Goal: Task Accomplishment & Management: Complete application form

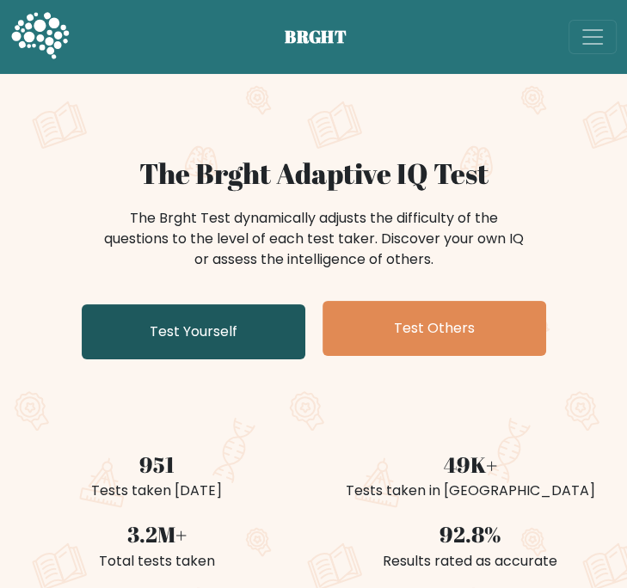
click at [206, 317] on link "Test Yourself" at bounding box center [193, 331] width 223 height 55
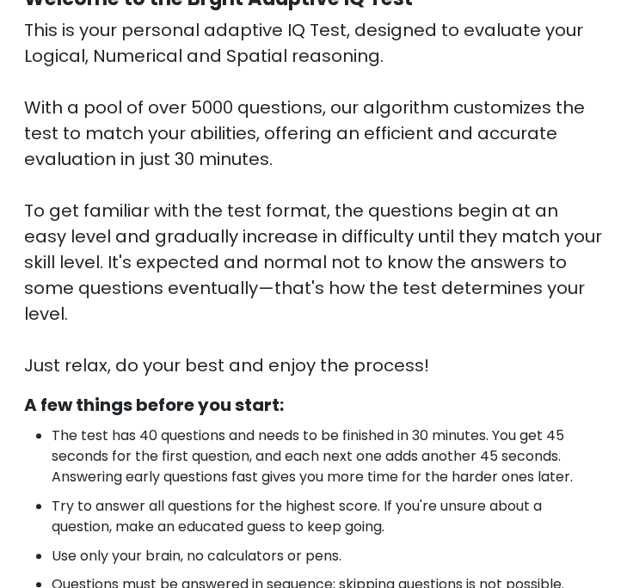
scroll to position [343, 0]
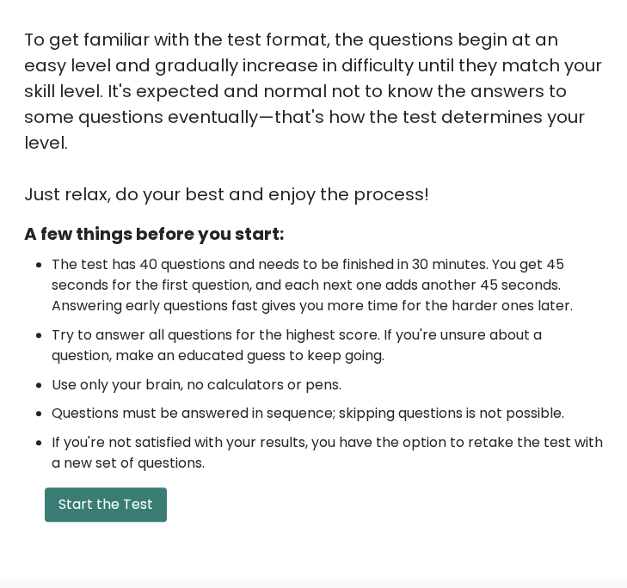
click at [94, 487] on button "Start the Test" at bounding box center [106, 504] width 122 height 34
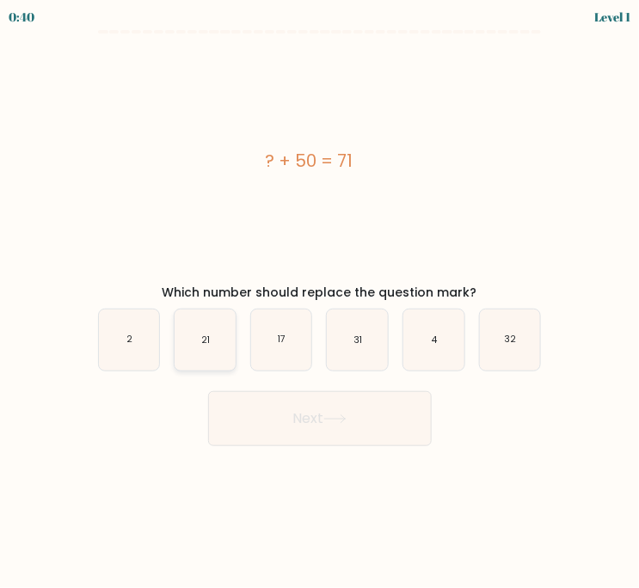
click at [215, 343] on icon "21" at bounding box center [204, 339] width 61 height 61
click at [320, 303] on input "b. 21" at bounding box center [320, 298] width 1 height 9
radio input "true"
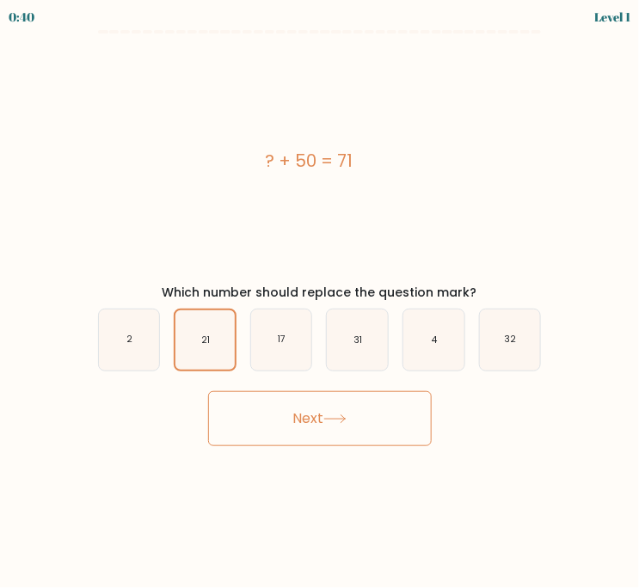
click at [305, 407] on button "Next" at bounding box center [319, 418] width 223 height 55
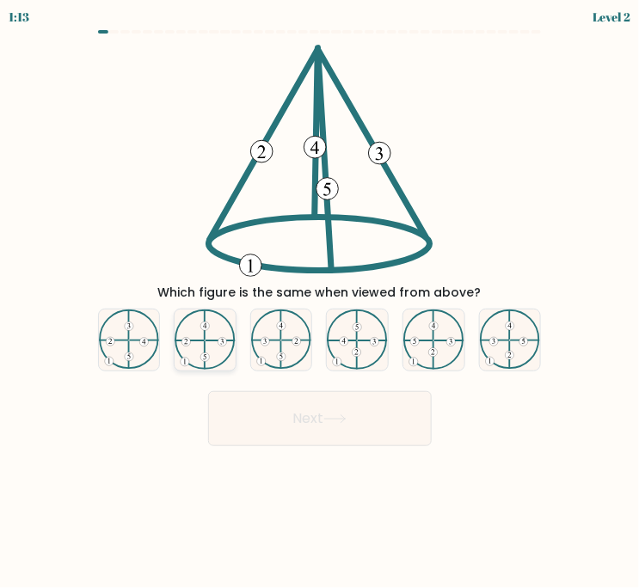
click at [199, 341] on 224 at bounding box center [189, 341] width 28 height 0
click at [320, 303] on input "b." at bounding box center [320, 298] width 1 height 9
radio input "true"
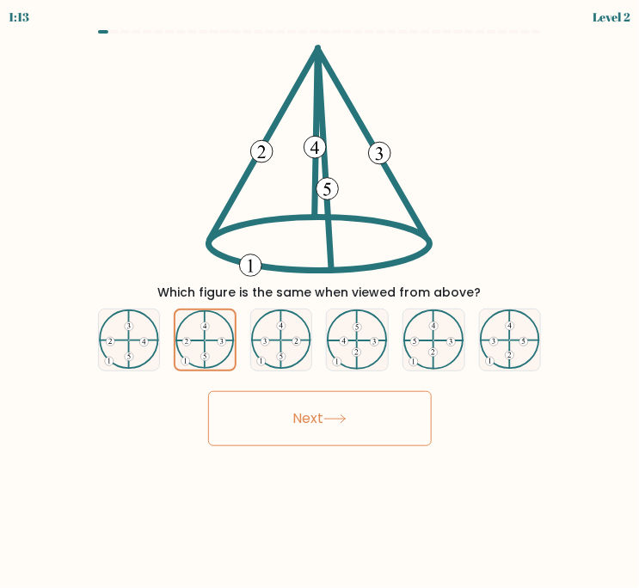
click at [262, 432] on button "Next" at bounding box center [319, 418] width 223 height 55
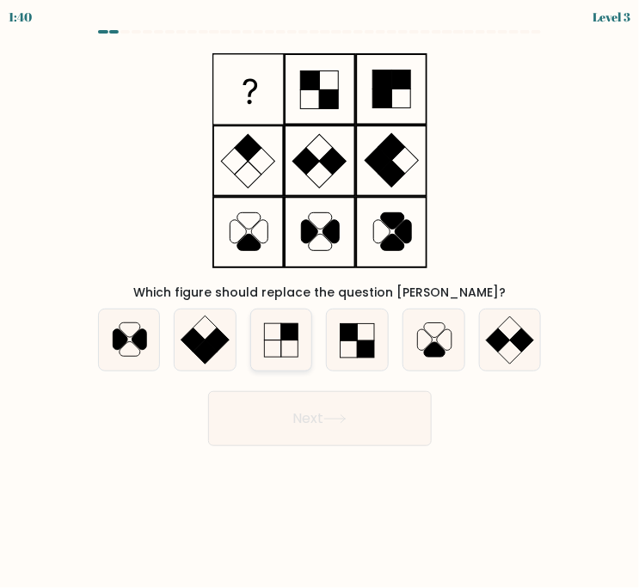
click at [293, 335] on rect at bounding box center [289, 332] width 17 height 17
click at [320, 303] on input "c." at bounding box center [320, 298] width 1 height 9
radio input "true"
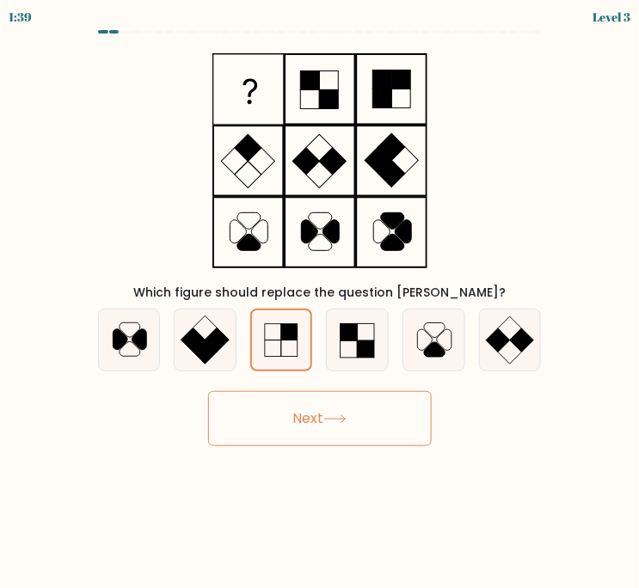
click at [359, 427] on button "Next" at bounding box center [319, 418] width 223 height 55
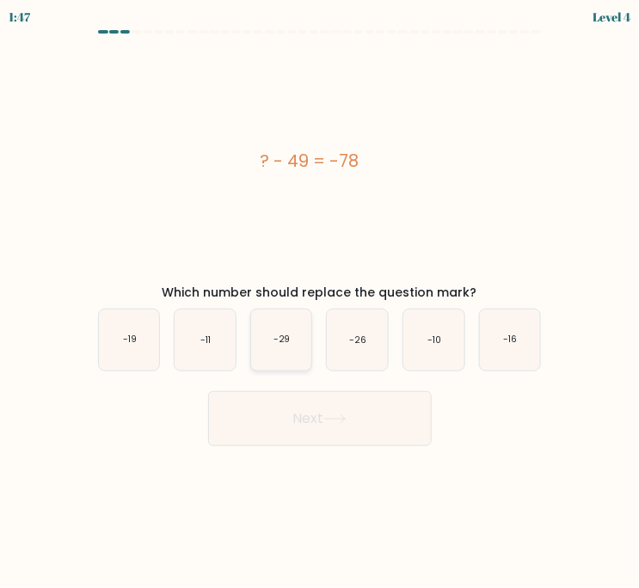
click at [282, 342] on text "-29" at bounding box center [281, 340] width 17 height 13
click at [320, 303] on input "c. -29" at bounding box center [320, 298] width 1 height 9
radio input "true"
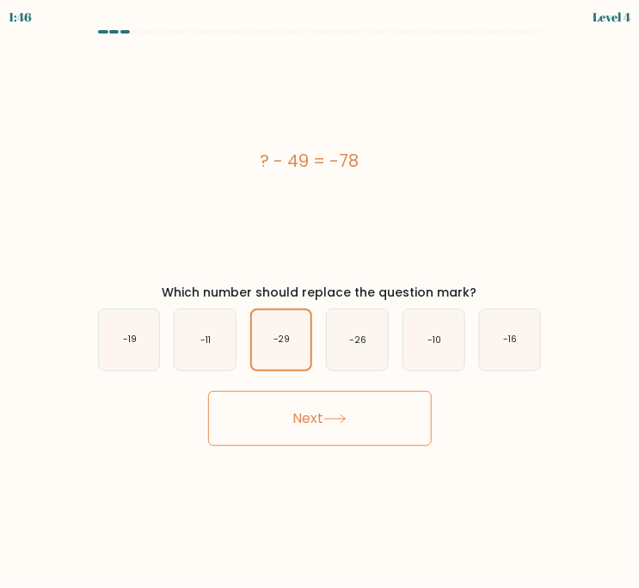
click at [318, 444] on button "Next" at bounding box center [319, 418] width 223 height 55
click at [320, 430] on button "Next" at bounding box center [319, 418] width 223 height 55
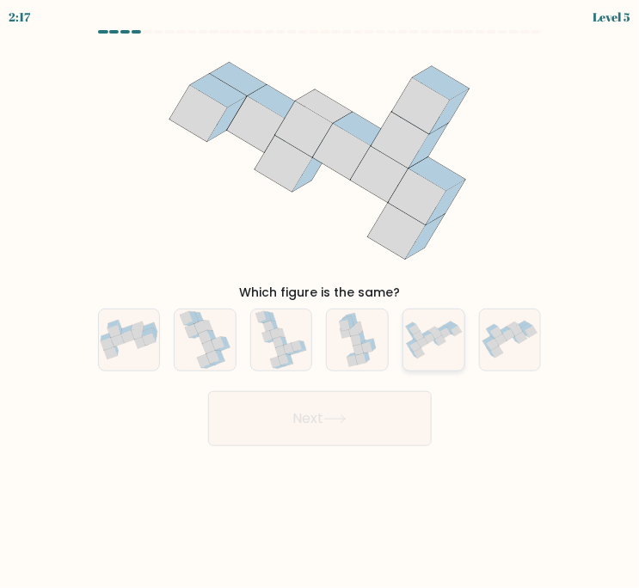
drag, startPoint x: 441, startPoint y: 345, endPoint x: 438, endPoint y: 360, distance: 15.7
click at [442, 345] on icon at bounding box center [433, 340] width 61 height 44
click at [321, 303] on input "e." at bounding box center [320, 298] width 1 height 9
radio input "true"
click at [346, 427] on button "Next" at bounding box center [319, 418] width 223 height 55
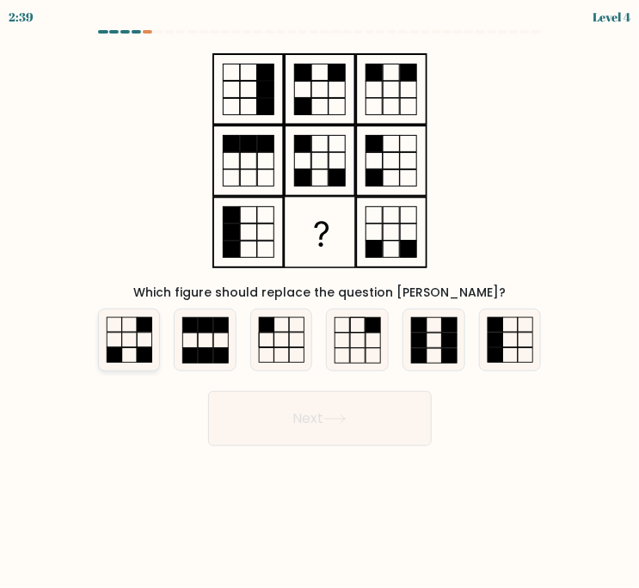
click at [146, 333] on icon at bounding box center [129, 339] width 61 height 61
click at [320, 303] on input "a." at bounding box center [320, 298] width 1 height 9
radio input "true"
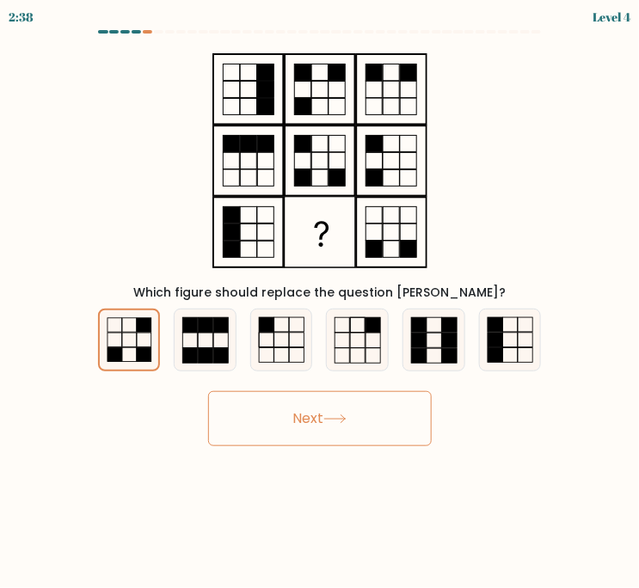
click at [327, 413] on button "Next" at bounding box center [319, 418] width 223 height 55
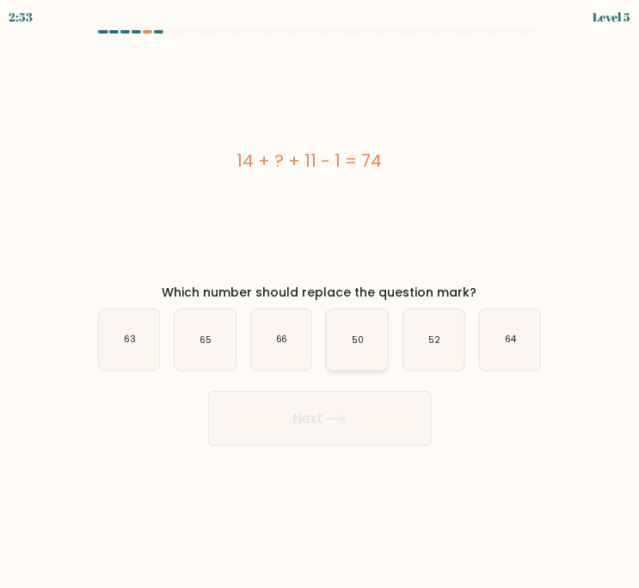
click at [348, 343] on icon "50" at bounding box center [357, 339] width 61 height 61
click at [321, 303] on input "d. 50" at bounding box center [320, 298] width 1 height 9
radio input "true"
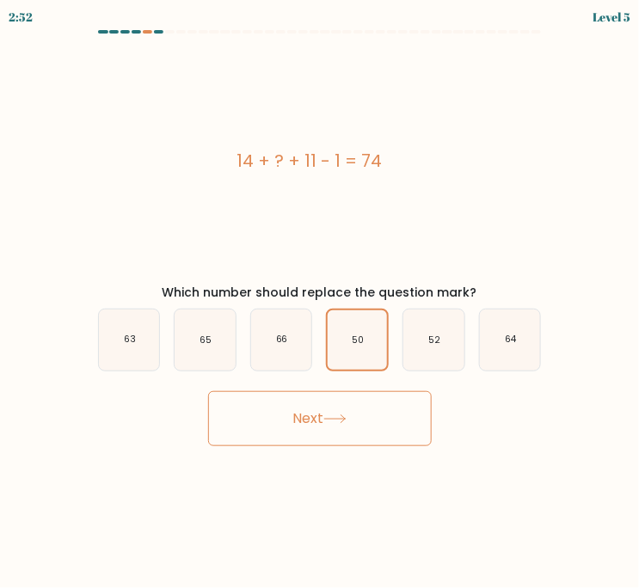
click at [361, 423] on button "Next" at bounding box center [319, 418] width 223 height 55
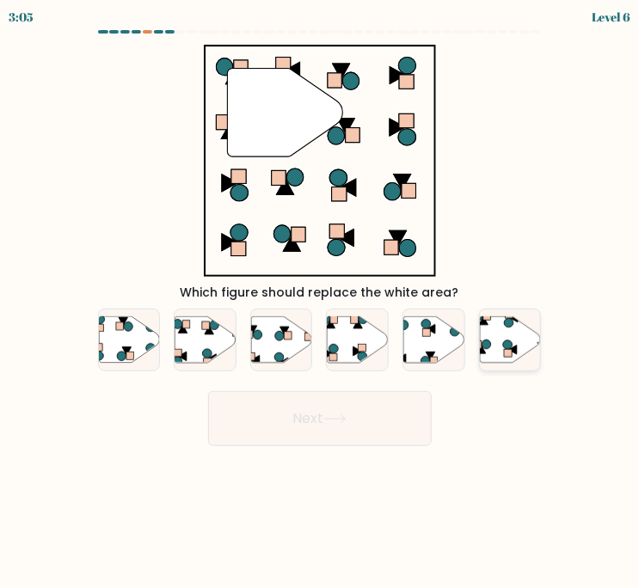
click at [501, 338] on icon at bounding box center [510, 339] width 61 height 46
click at [321, 303] on input "f." at bounding box center [320, 298] width 1 height 9
radio input "true"
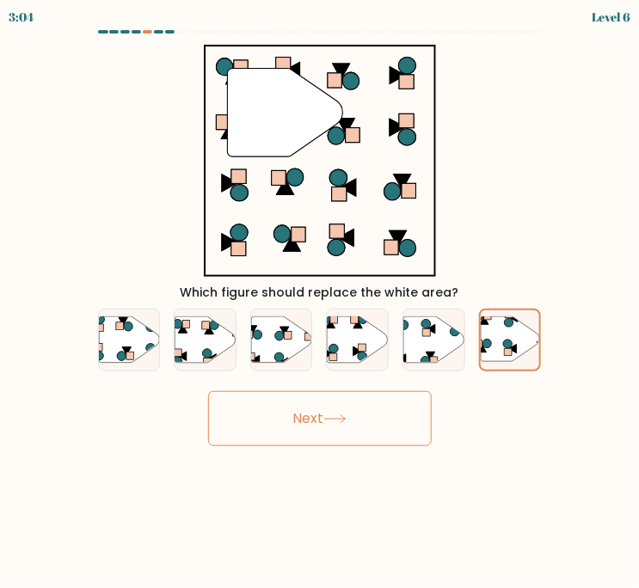
click at [343, 408] on button "Next" at bounding box center [319, 418] width 223 height 55
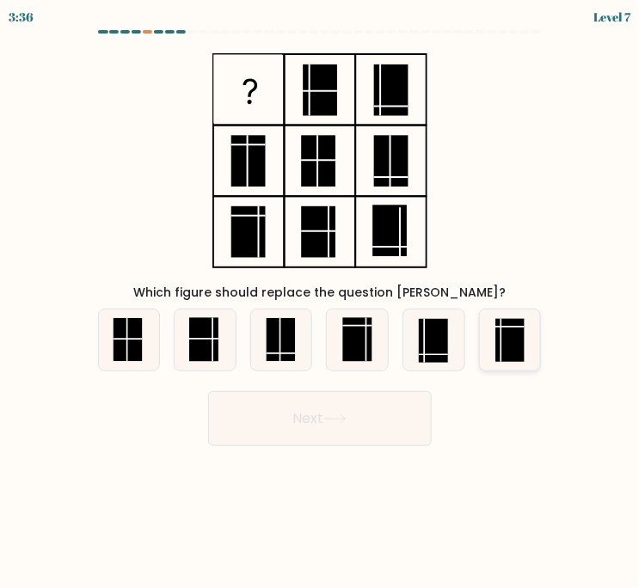
click at [505, 331] on rect at bounding box center [509, 341] width 29 height 44
click at [321, 303] on input "f." at bounding box center [320, 298] width 1 height 9
radio input "true"
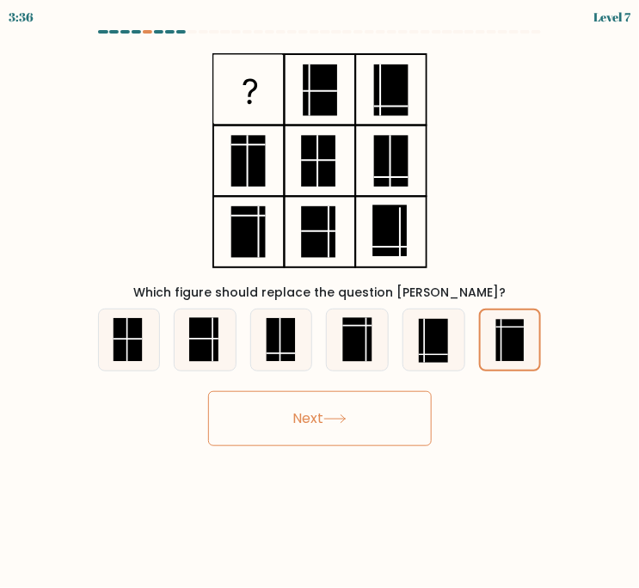
click at [358, 407] on button "Next" at bounding box center [319, 418] width 223 height 55
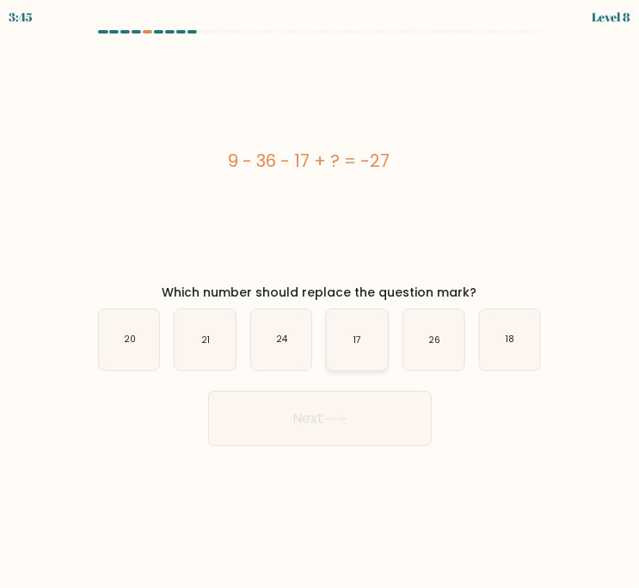
drag, startPoint x: 377, startPoint y: 342, endPoint x: 377, endPoint y: 353, distance: 11.2
click at [378, 342] on icon "17" at bounding box center [357, 339] width 61 height 61
click at [321, 303] on input "d. 17" at bounding box center [320, 298] width 1 height 9
radio input "true"
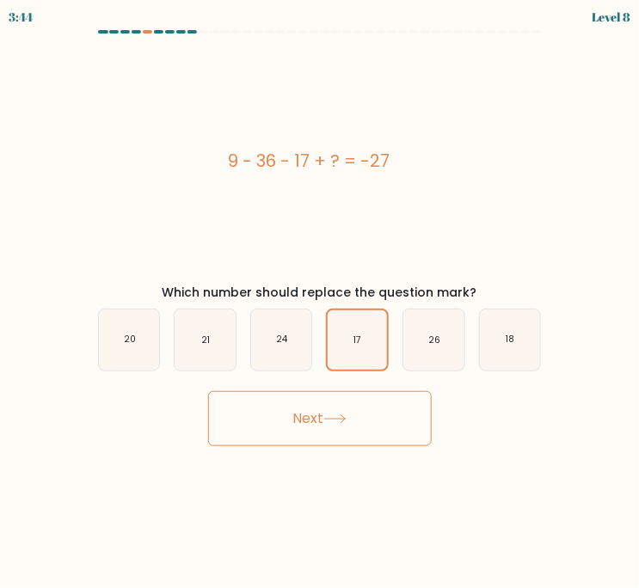
click at [377, 453] on body "3:44 Level 8 a." at bounding box center [319, 294] width 639 height 588
click at [355, 406] on button "Next" at bounding box center [319, 418] width 223 height 55
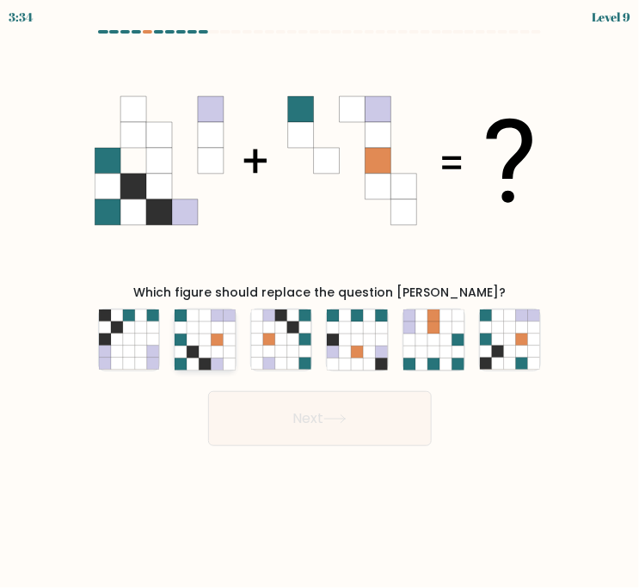
click at [189, 355] on icon at bounding box center [193, 352] width 12 height 12
click at [320, 303] on input "b." at bounding box center [320, 298] width 1 height 9
radio input "true"
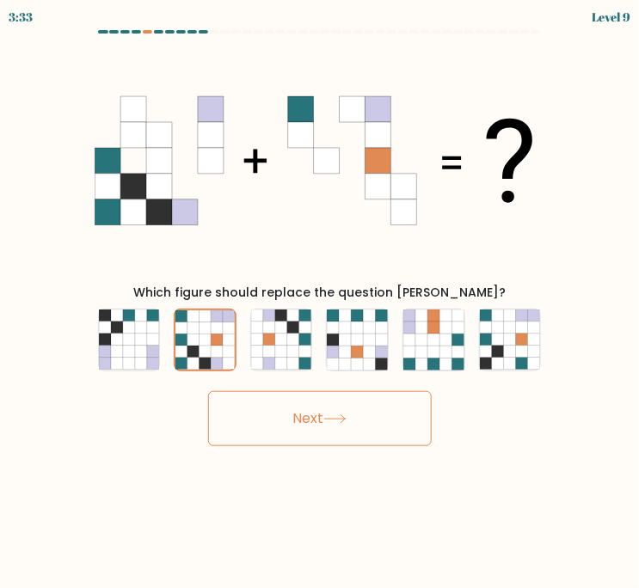
click at [273, 411] on button "Next" at bounding box center [319, 418] width 223 height 55
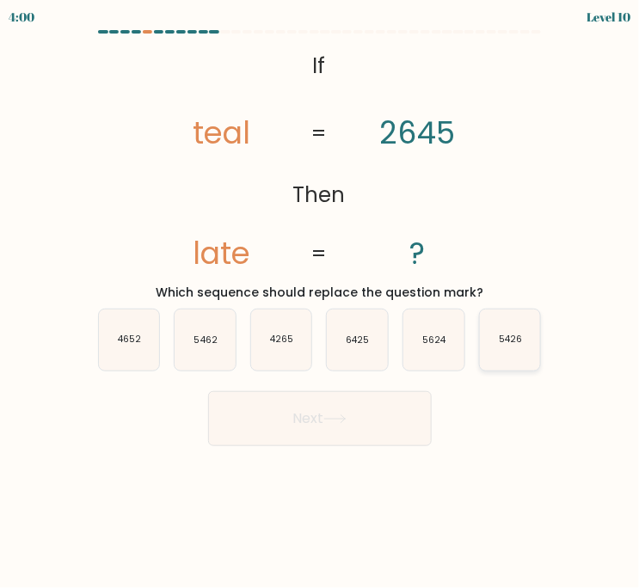
click at [511, 350] on icon "5426" at bounding box center [510, 339] width 61 height 61
click at [321, 303] on input "f. 5426" at bounding box center [320, 298] width 1 height 9
radio input "true"
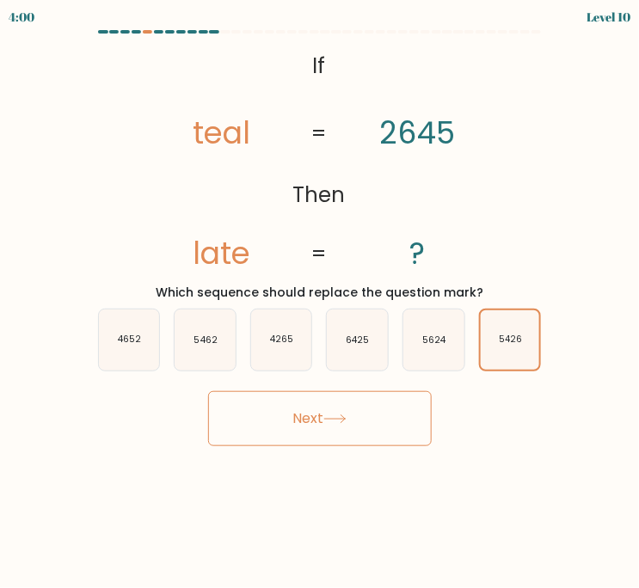
click at [346, 418] on icon at bounding box center [334, 418] width 23 height 9
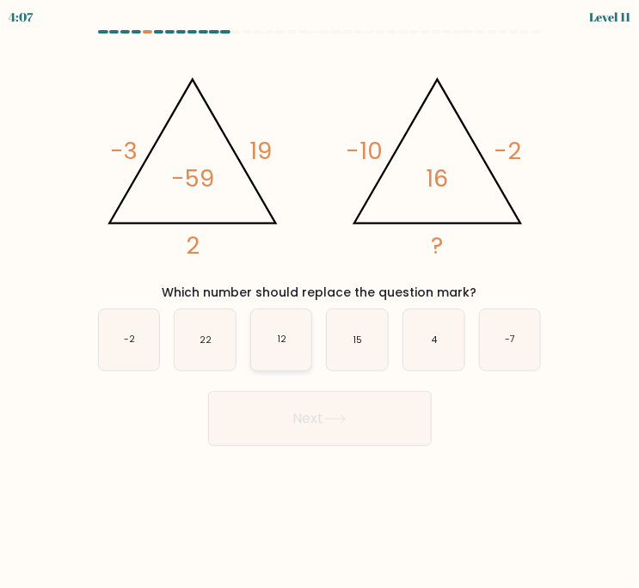
click at [296, 338] on icon "12" at bounding box center [281, 339] width 61 height 61
click at [320, 303] on input "c. 12" at bounding box center [320, 298] width 1 height 9
radio input "true"
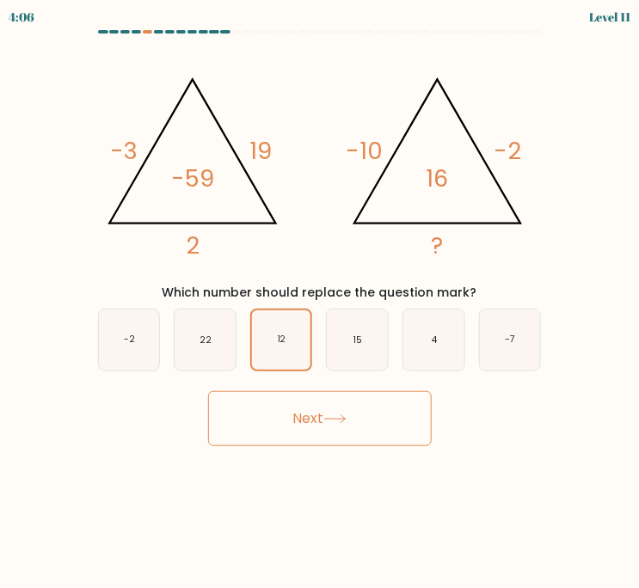
click at [301, 416] on button "Next" at bounding box center [319, 418] width 223 height 55
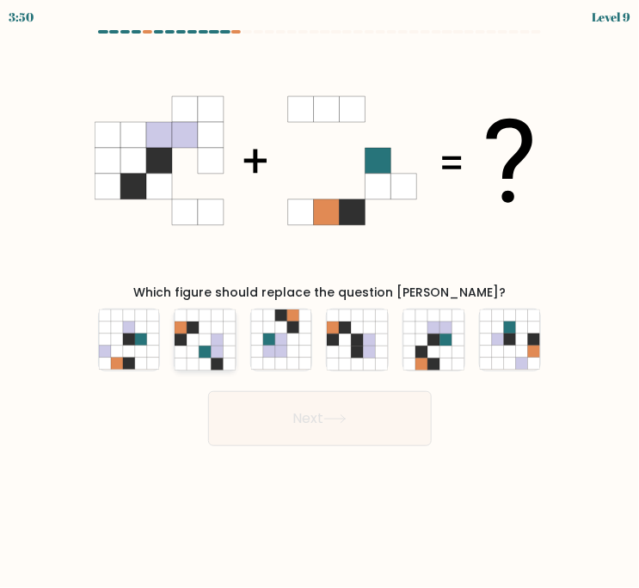
click at [188, 338] on icon at bounding box center [204, 339] width 61 height 61
click at [320, 303] on input "b." at bounding box center [320, 298] width 1 height 9
radio input "true"
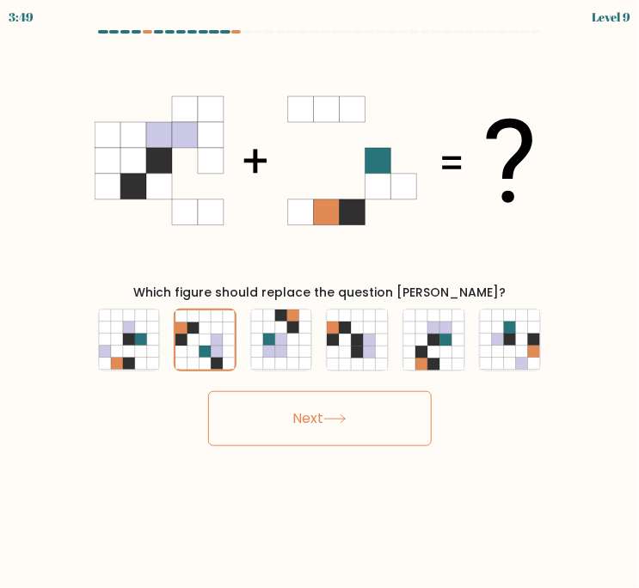
click at [279, 425] on button "Next" at bounding box center [319, 418] width 223 height 55
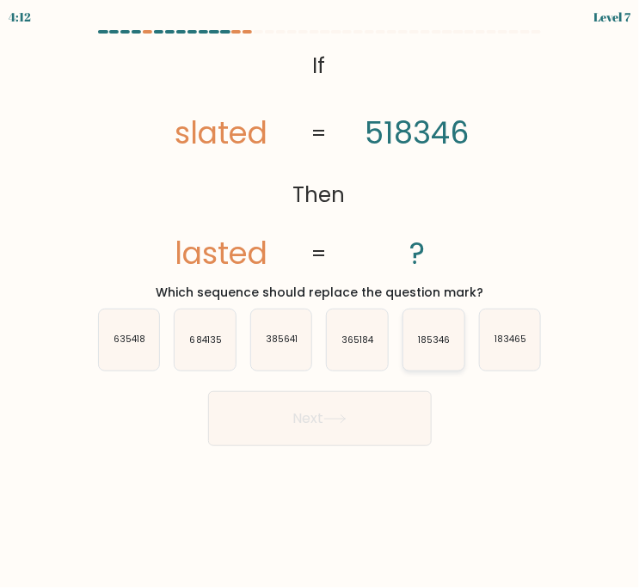
click at [438, 346] on text "185346" at bounding box center [435, 340] width 32 height 13
click at [321, 303] on input "e. 185346" at bounding box center [320, 298] width 1 height 9
radio input "true"
click at [366, 411] on button "Next" at bounding box center [319, 418] width 223 height 55
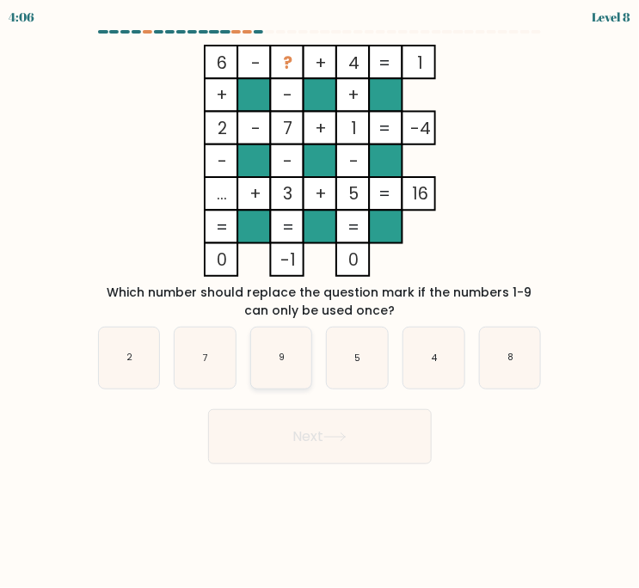
click at [277, 365] on icon "9" at bounding box center [281, 358] width 61 height 61
click at [320, 303] on input "c. 9" at bounding box center [320, 298] width 1 height 9
radio input "true"
click at [301, 432] on button "Next" at bounding box center [319, 436] width 223 height 55
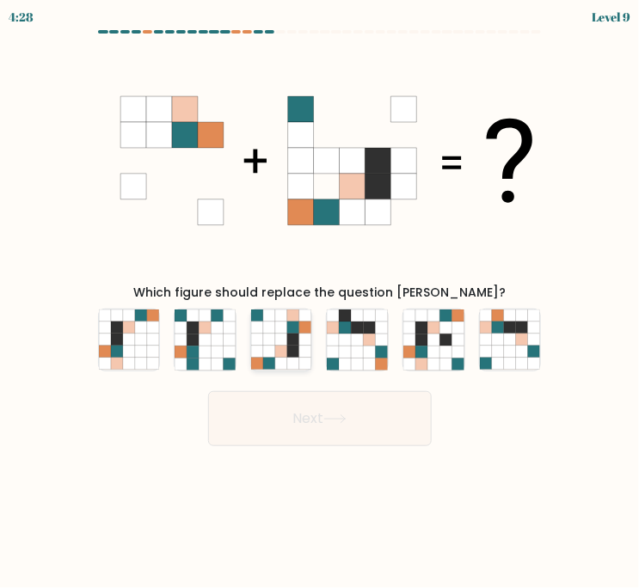
click at [289, 359] on icon at bounding box center [293, 364] width 12 height 12
click at [320, 303] on input "c." at bounding box center [320, 298] width 1 height 9
radio input "true"
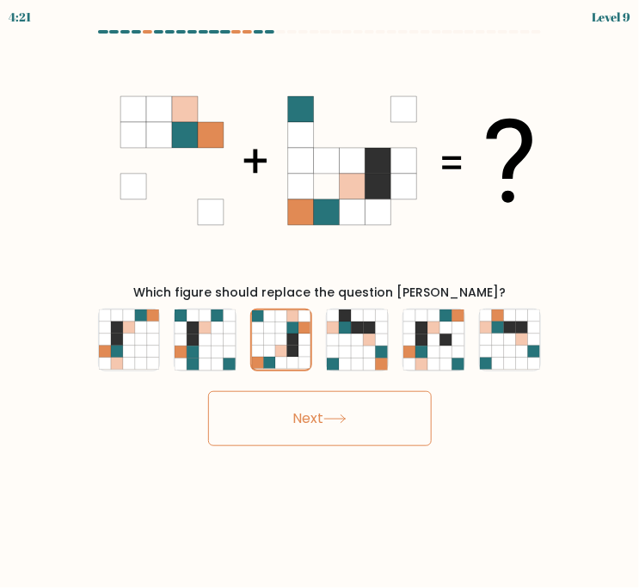
click at [315, 412] on button "Next" at bounding box center [319, 418] width 223 height 55
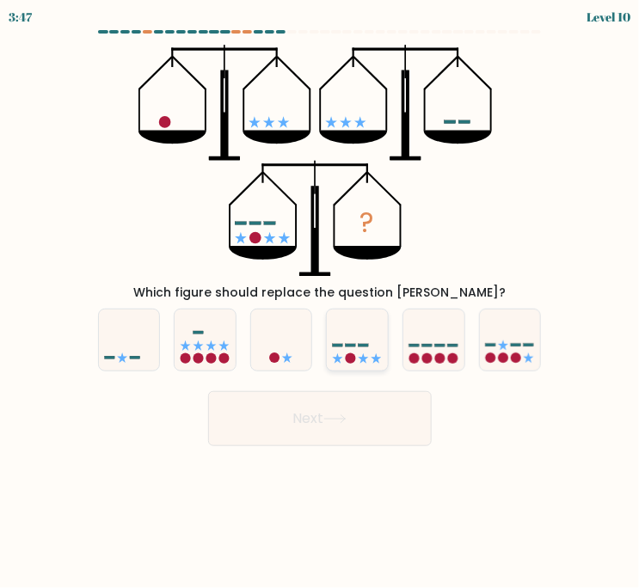
click at [350, 347] on icon at bounding box center [357, 340] width 61 height 51
click at [321, 303] on input "d." at bounding box center [320, 298] width 1 height 9
radio input "true"
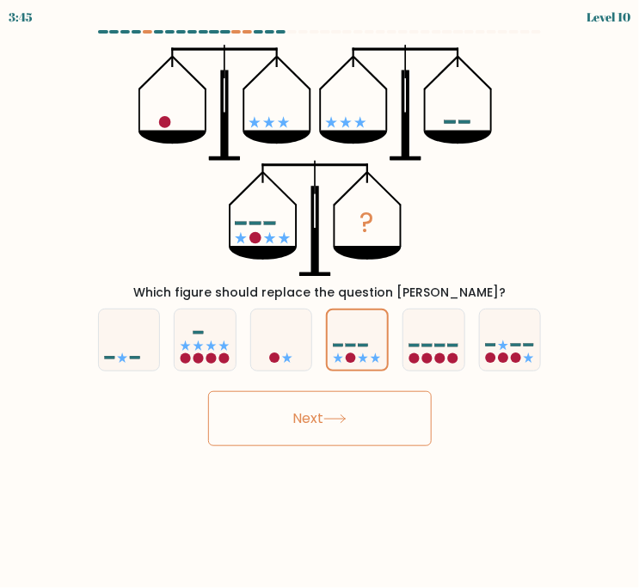
click at [375, 425] on button "Next" at bounding box center [319, 418] width 223 height 55
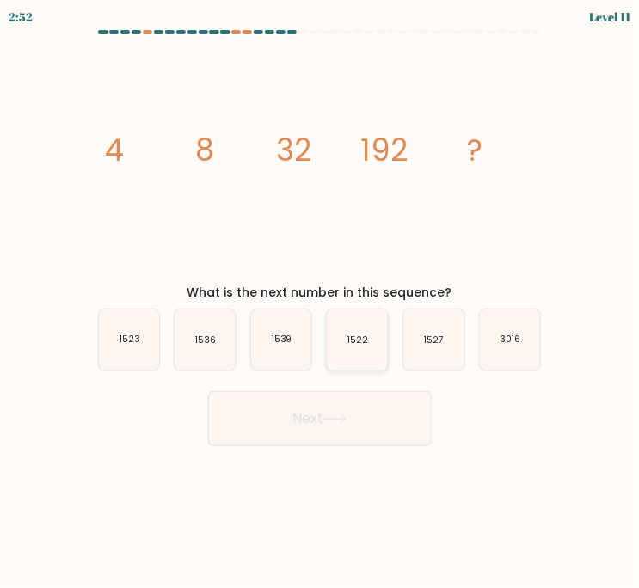
click at [384, 340] on icon "1522" at bounding box center [357, 339] width 61 height 61
click at [321, 303] on input "d. 1522" at bounding box center [320, 298] width 1 height 9
radio input "true"
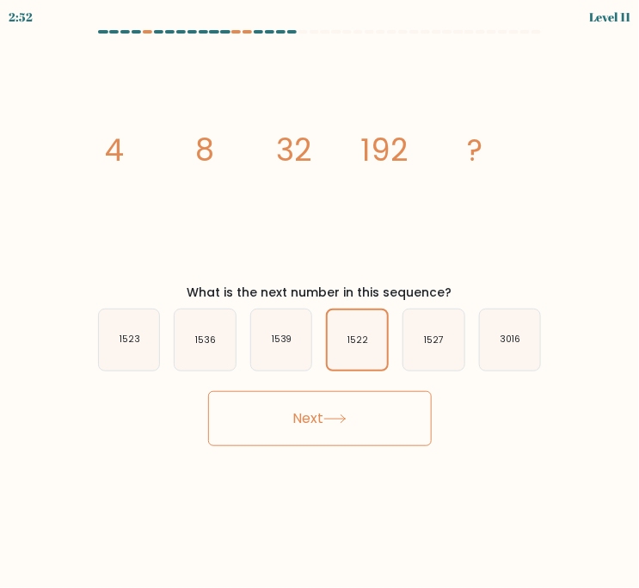
click at [366, 413] on button "Next" at bounding box center [319, 418] width 223 height 55
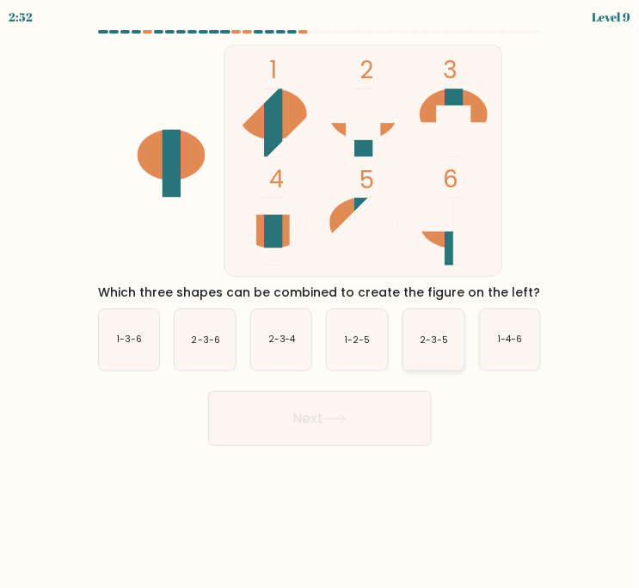
drag, startPoint x: 443, startPoint y: 348, endPoint x: 443, endPoint y: 386, distance: 37.8
click at [443, 348] on icon "2-3-5" at bounding box center [433, 339] width 61 height 61
click at [321, 303] on input "e. 2-3-5" at bounding box center [320, 298] width 1 height 9
radio input "true"
click at [370, 437] on button "Next" at bounding box center [319, 418] width 223 height 55
